Goal: Communication & Community: Participate in discussion

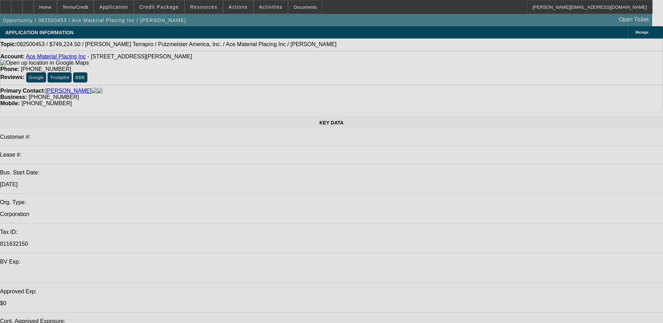
select select "0"
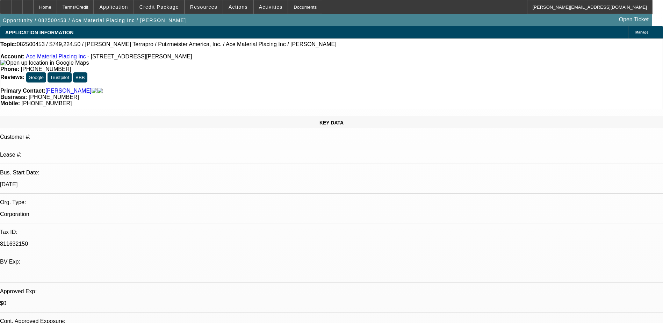
select select "0"
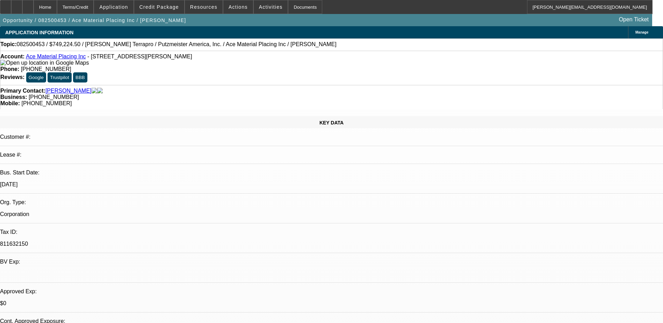
select select "0"
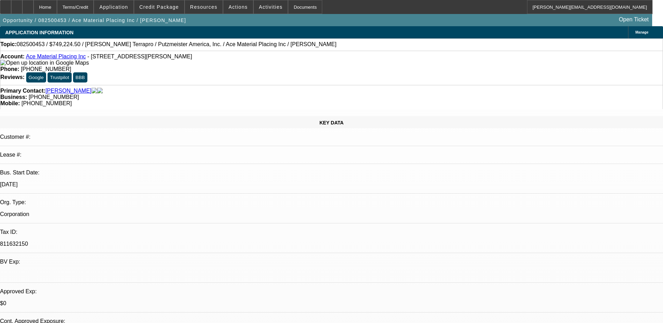
select select "0"
select select "1"
select select "6"
select select "1"
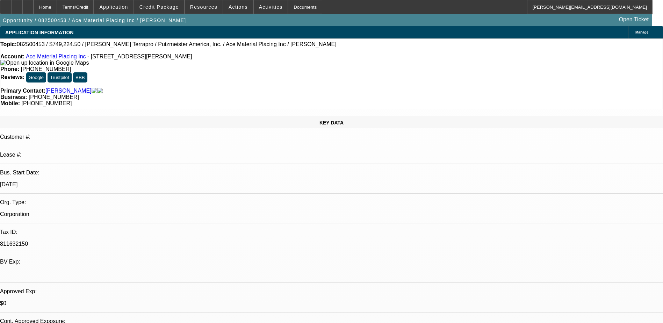
select select "1"
select select "6"
select select "1"
select select "6"
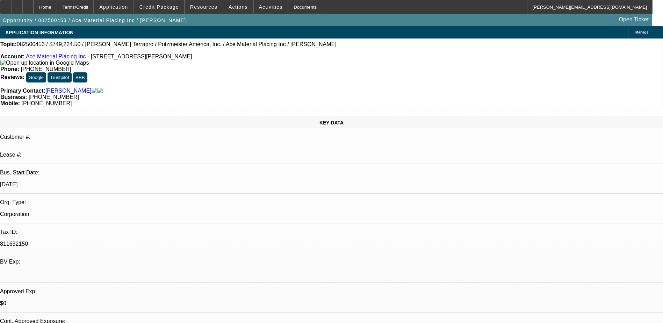
select select "1"
select select "6"
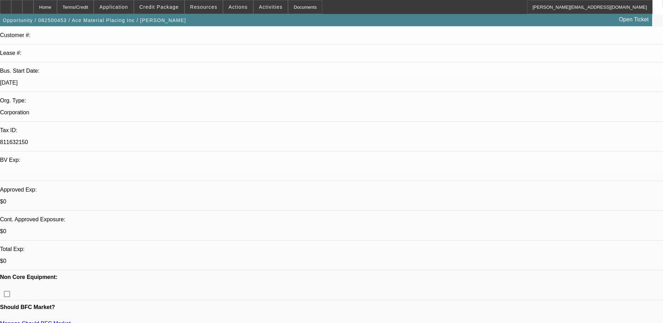
scroll to position [105, 0]
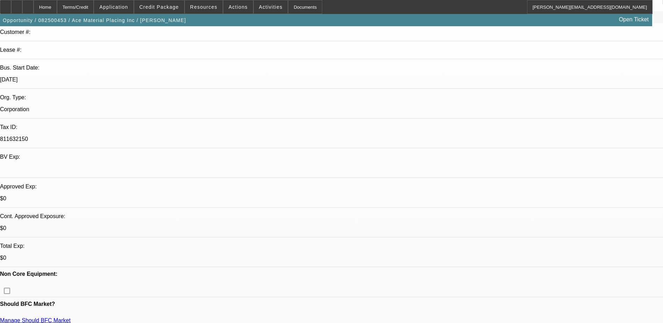
drag, startPoint x: 450, startPoint y: 293, endPoint x: 644, endPoint y: 320, distance: 196.8
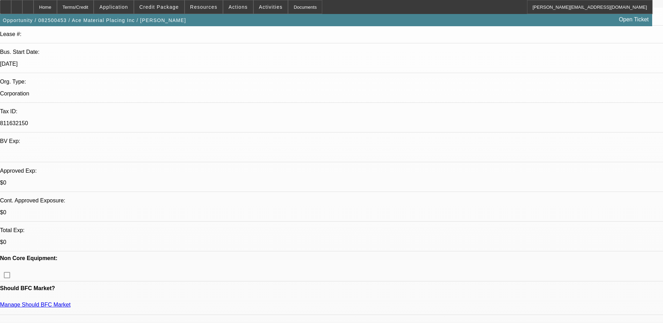
scroll to position [105, 0]
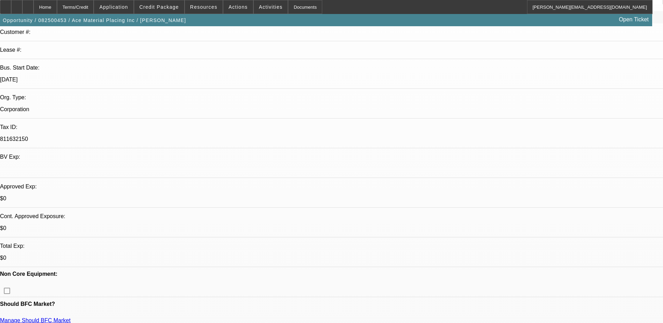
scroll to position [33, 0]
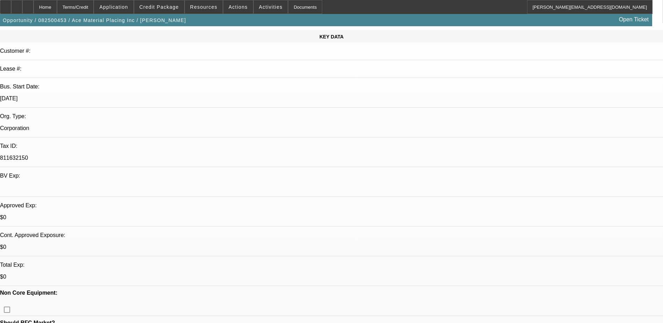
scroll to position [70, 0]
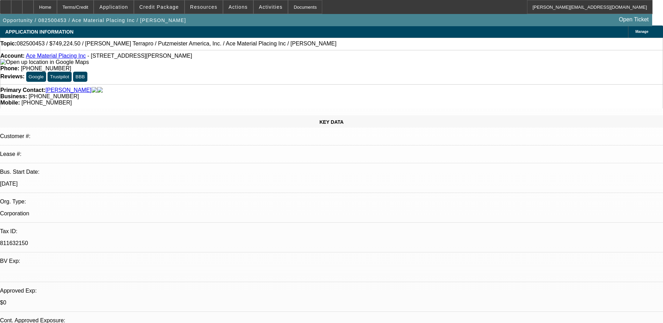
scroll to position [0, 0]
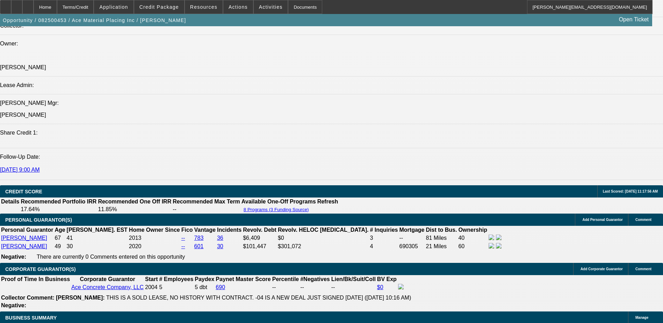
scroll to position [755, 0]
